Goal: Transaction & Acquisition: Obtain resource

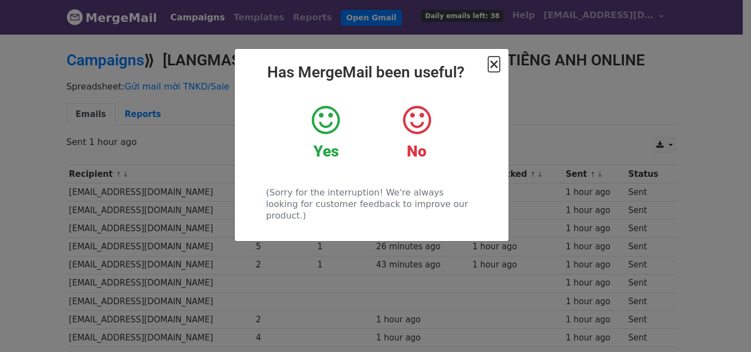
click at [492, 68] on span "×" at bounding box center [493, 64] width 11 height 15
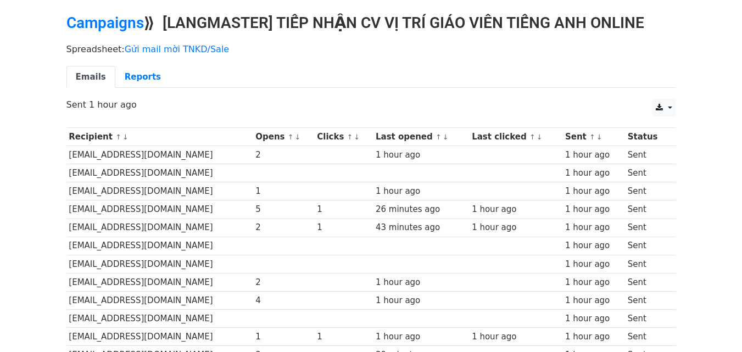
scroll to position [92, 0]
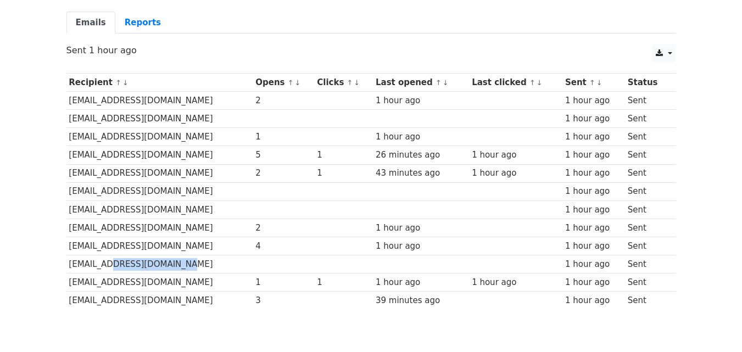
drag, startPoint x: 102, startPoint y: 264, endPoint x: 180, endPoint y: 269, distance: 78.1
click at [180, 269] on td "[EMAIL_ADDRESS][DOMAIN_NAME]" at bounding box center [159, 264] width 187 height 18
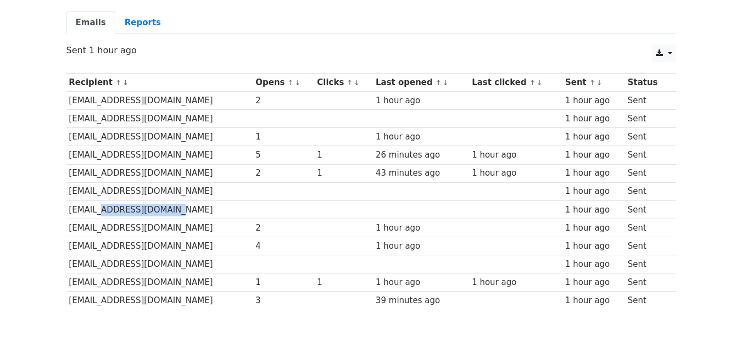
drag, startPoint x: 94, startPoint y: 210, endPoint x: 163, endPoint y: 208, distance: 68.2
click at [163, 208] on td "[EMAIL_ADDRESS][DOMAIN_NAME]" at bounding box center [159, 210] width 187 height 18
click at [187, 205] on td "[EMAIL_ADDRESS][DOMAIN_NAME]" at bounding box center [159, 210] width 187 height 18
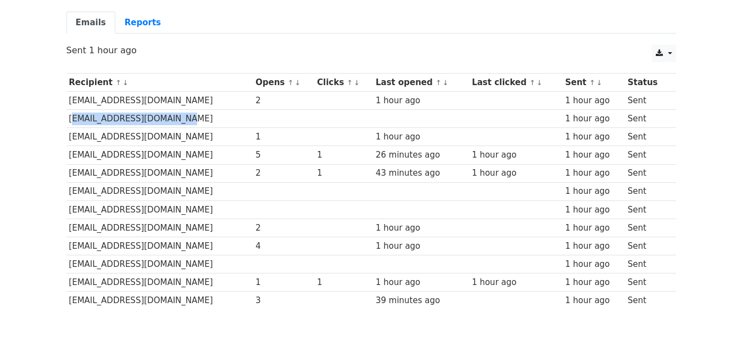
drag, startPoint x: 180, startPoint y: 118, endPoint x: 69, endPoint y: 115, distance: 111.0
click at [69, 115] on td "[EMAIL_ADDRESS][DOMAIN_NAME]" at bounding box center [159, 119] width 187 height 18
copy td "[EMAIL_ADDRESS][DOMAIN_NAME]"
click at [198, 192] on td "[EMAIL_ADDRESS][DOMAIN_NAME]" at bounding box center [159, 191] width 187 height 18
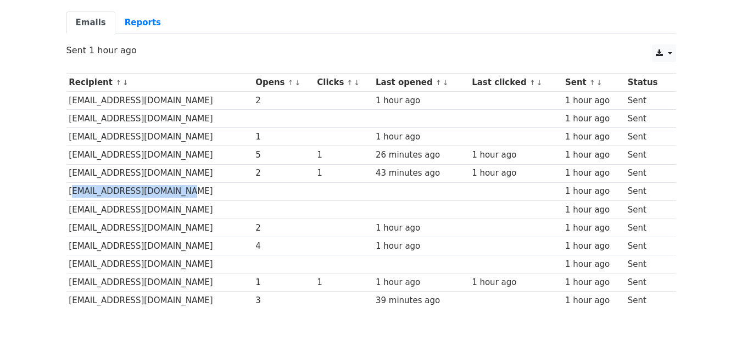
drag, startPoint x: 180, startPoint y: 192, endPoint x: 70, endPoint y: 184, distance: 109.6
click at [70, 184] on td "[EMAIL_ADDRESS][DOMAIN_NAME]" at bounding box center [159, 191] width 187 height 18
copy td "[EMAIL_ADDRESS][DOMAIN_NAME]"
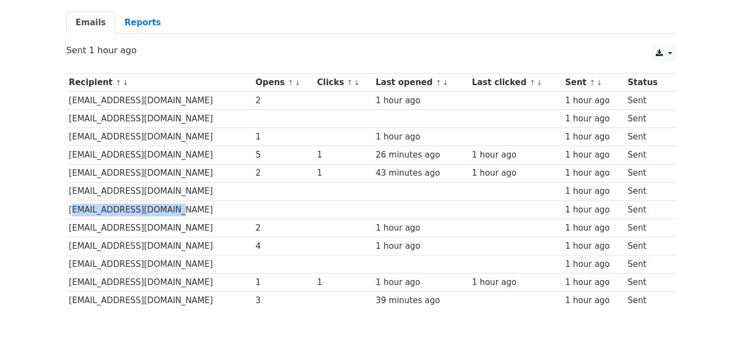
copy td "[EMAIL_ADDRESS][DOMAIN_NAME]"
drag, startPoint x: 160, startPoint y: 210, endPoint x: 69, endPoint y: 207, distance: 91.3
click at [69, 207] on td "[EMAIL_ADDRESS][DOMAIN_NAME]" at bounding box center [159, 210] width 187 height 18
drag, startPoint x: 202, startPoint y: 266, endPoint x: 70, endPoint y: 263, distance: 131.9
click at [70, 263] on td "[EMAIL_ADDRESS][DOMAIN_NAME]" at bounding box center [159, 264] width 187 height 18
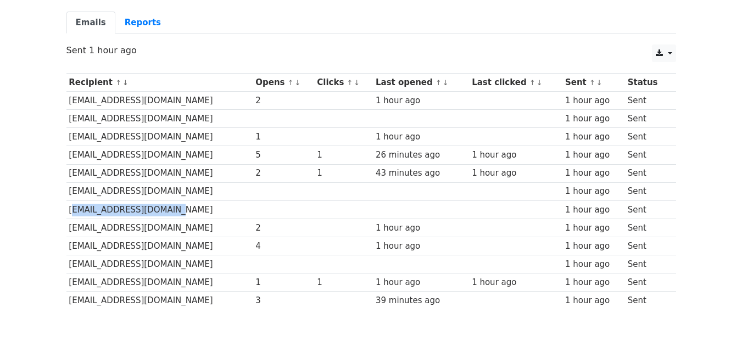
copy td "[EMAIL_ADDRESS][DOMAIN_NAME]"
